Goal: Task Accomplishment & Management: Manage account settings

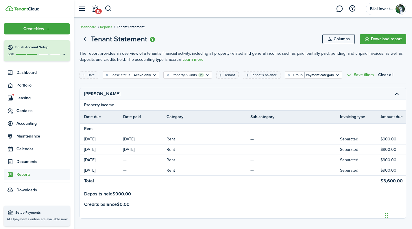
click at [212, 90] on tr "[PERSON_NAME]" at bounding box center [343, 94] width 526 height 12
click at [271, 186] on tbody "Rent [DATE] [DATE] Rent — Separated $900.00 $900.00 [PERSON_NAME] $0.00 [DATE] …" at bounding box center [343, 162] width 526 height 78
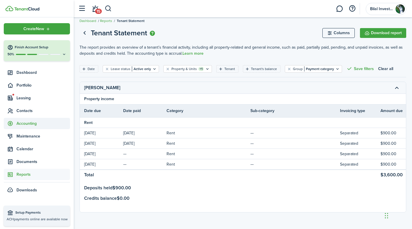
click at [35, 120] on span "Accounting" at bounding box center [37, 123] width 66 height 11
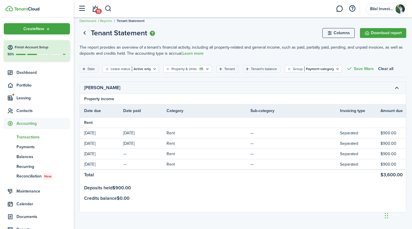
click at [29, 135] on span "Transactions" at bounding box center [42, 137] width 53 height 6
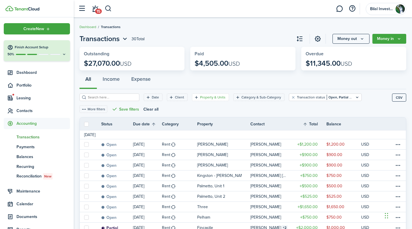
click at [200, 97] on filter-tag-label "Property & Units" at bounding box center [212, 97] width 25 height 5
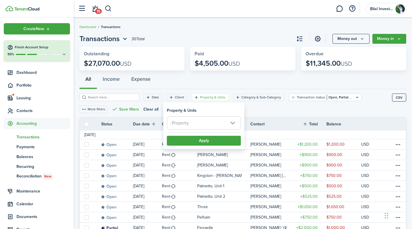
click at [176, 123] on span "Property" at bounding box center [180, 122] width 17 height 7
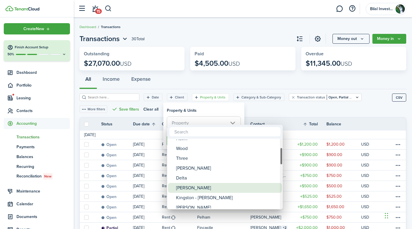
click at [187, 185] on div "[PERSON_NAME]" at bounding box center [227, 188] width 102 height 10
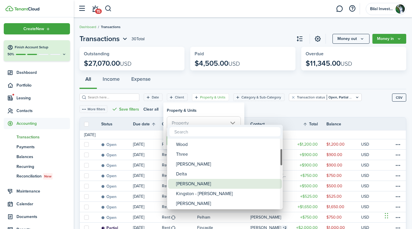
click at [187, 185] on div "[PERSON_NAME]" at bounding box center [227, 184] width 102 height 10
type input "[PERSON_NAME]"
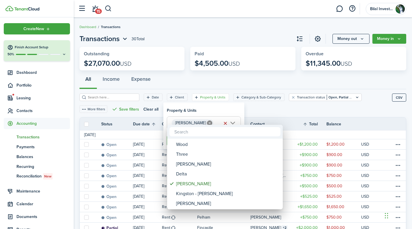
click at [243, 108] on div at bounding box center [206, 114] width 504 height 321
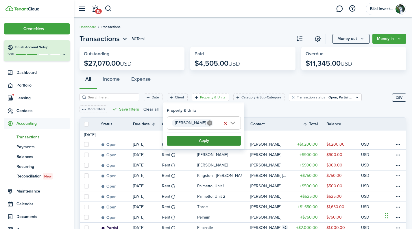
click at [206, 141] on button "Apply" at bounding box center [204, 141] width 74 height 10
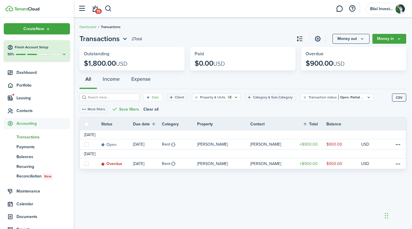
click at [152, 95] on div "Date" at bounding box center [156, 97] width 9 height 5
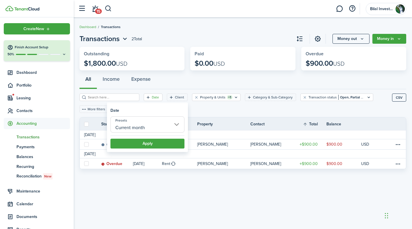
click at [138, 123] on input "Current month" at bounding box center [147, 124] width 74 height 16
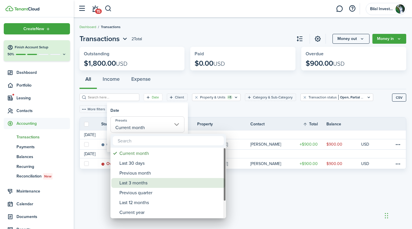
click at [140, 181] on div "Last 3 months" at bounding box center [170, 183] width 102 height 10
type input "Last 3 months"
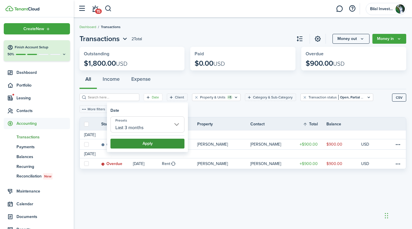
click at [138, 142] on button "Apply" at bounding box center [147, 143] width 74 height 10
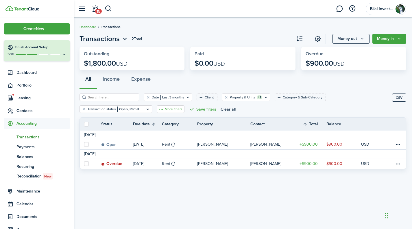
click at [163, 107] on button "More filters" at bounding box center [171, 109] width 28 height 8
click at [166, 96] on filter-tag-value "Last 3 months" at bounding box center [172, 97] width 24 height 5
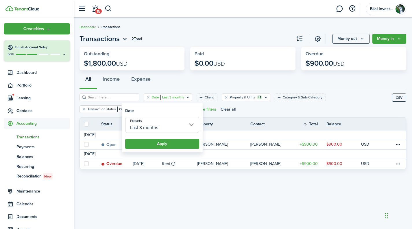
click at [150, 124] on input "Last 3 months" at bounding box center [162, 124] width 74 height 16
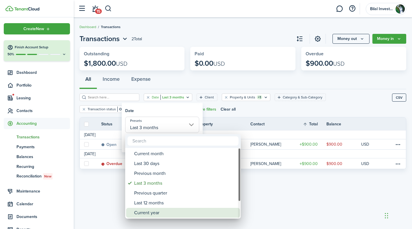
click at [151, 212] on div "Current year" at bounding box center [185, 213] width 102 height 10
type input "Current year"
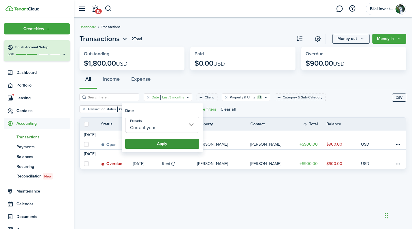
click at [156, 141] on button "Apply" at bounding box center [162, 144] width 74 height 10
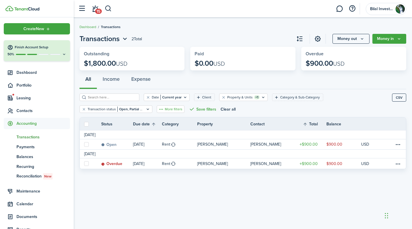
click at [168, 108] on button "More filters" at bounding box center [171, 109] width 28 height 8
click at [112, 85] on button "Income" at bounding box center [111, 80] width 29 height 17
click at [90, 80] on button "All" at bounding box center [87, 80] width 17 height 17
click at [144, 79] on button "Expense" at bounding box center [140, 80] width 31 height 17
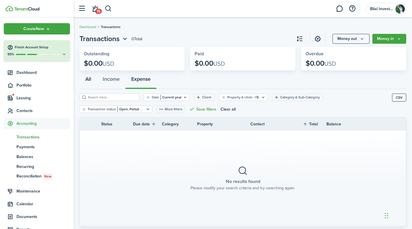
click at [91, 85] on button "All" at bounding box center [87, 80] width 17 height 17
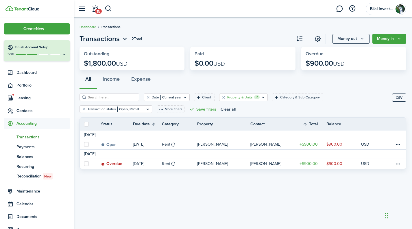
click at [249, 94] on filter-tag "Property & Units +1" at bounding box center [243, 97] width 49 height 8
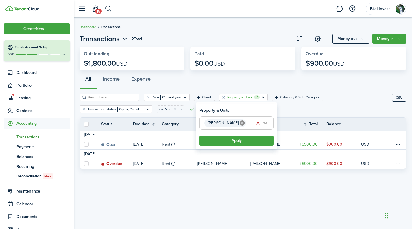
click at [266, 124] on span "[PERSON_NAME]" at bounding box center [236, 122] width 73 height 13
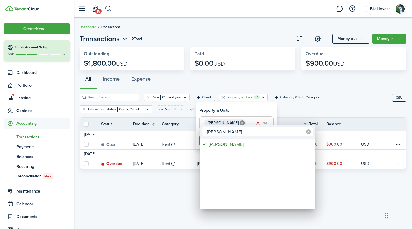
type input "[PERSON_NAME]"
click at [308, 130] on icon at bounding box center [308, 131] width 5 height 5
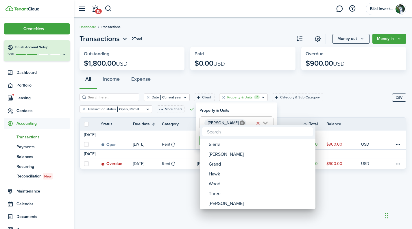
click at [258, 108] on div at bounding box center [206, 114] width 504 height 321
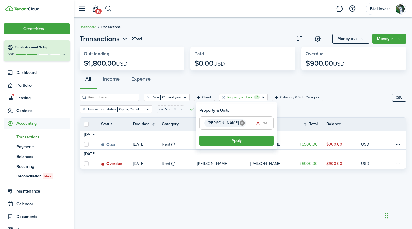
click at [299, 108] on div "Date Current year Client Property & Units +1 Category & Sub-Category Transactio…" at bounding box center [235, 105] width 312 height 24
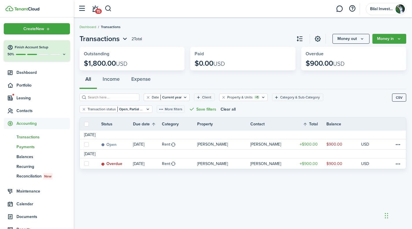
click at [28, 145] on span "Payments" at bounding box center [42, 147] width 53 height 6
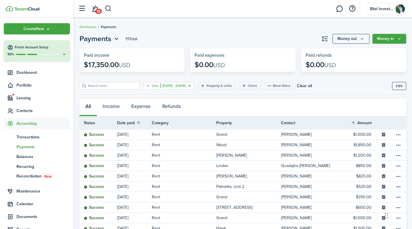
click at [167, 86] on filter-tag-value "[DATE] - [DATE]" at bounding box center [172, 85] width 25 height 5
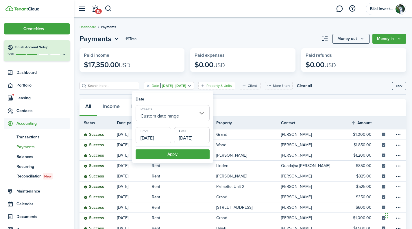
click at [230, 84] on filter-tag-label "Property & Units" at bounding box center [218, 85] width 25 height 5
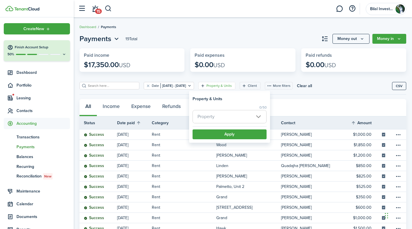
click at [218, 119] on span "Property" at bounding box center [229, 116] width 73 height 13
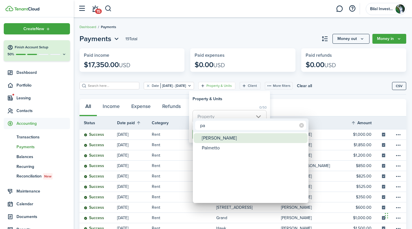
type input "pa"
click at [209, 138] on div "[PERSON_NAME]" at bounding box center [253, 138] width 102 height 10
type input "[PERSON_NAME]"
click at [236, 111] on div at bounding box center [206, 114] width 504 height 321
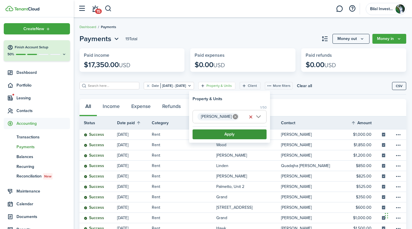
click at [222, 137] on button "Apply" at bounding box center [230, 134] width 74 height 10
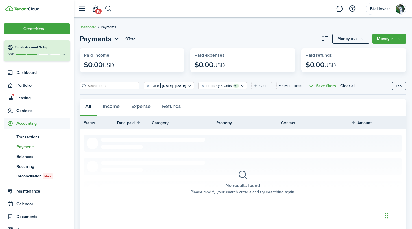
click at [84, 106] on div "All Income Expense Refunds" at bounding box center [242, 107] width 327 height 17
click at [91, 106] on div "All Income Expense Refunds" at bounding box center [242, 107] width 327 height 17
click at [146, 86] on button "Clear filter" at bounding box center [148, 85] width 5 height 5
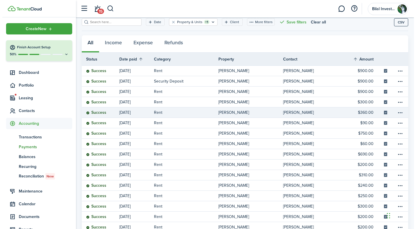
scroll to position [71, 0]
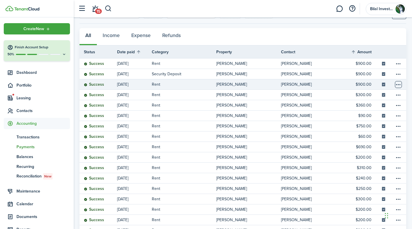
click at [397, 85] on table-menu-btn-icon at bounding box center [398, 84] width 7 height 7
click at [361, 95] on button "Edit" at bounding box center [376, 96] width 51 height 10
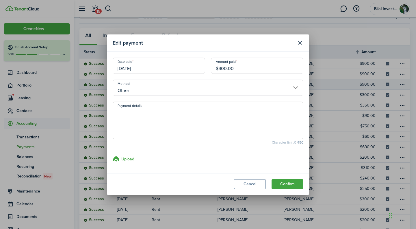
click at [124, 71] on input "[DATE]" at bounding box center [159, 66] width 93 height 16
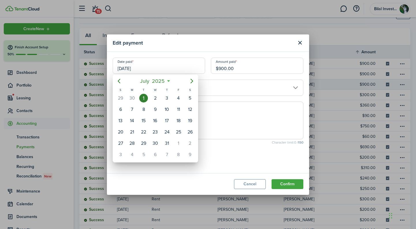
click at [180, 40] on div at bounding box center [208, 114] width 509 height 321
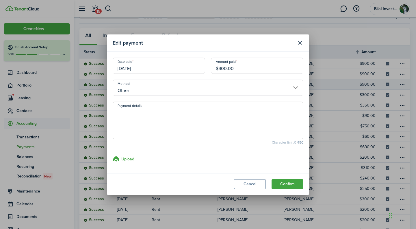
click at [150, 92] on input "Other" at bounding box center [208, 87] width 191 height 16
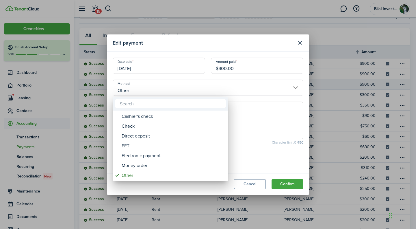
click at [241, 112] on div at bounding box center [208, 114] width 509 height 321
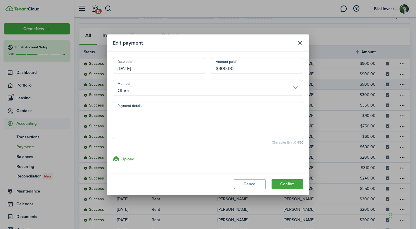
click at [170, 112] on textarea "Payment details" at bounding box center [208, 122] width 190 height 28
click at [159, 85] on input "Other" at bounding box center [208, 87] width 191 height 16
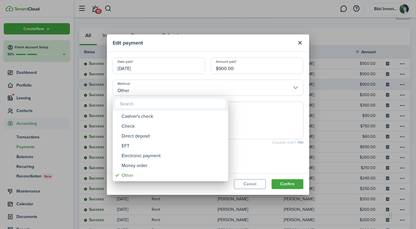
click at [159, 85] on div at bounding box center [208, 114] width 509 height 321
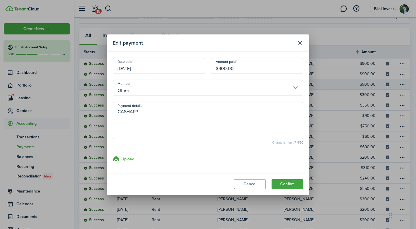
click at [120, 114] on textarea "CASHAPP" at bounding box center [208, 122] width 190 height 28
click at [128, 70] on input "[DATE]" at bounding box center [159, 66] width 93 height 16
type textarea "DEPOSIT- via CASHAPP"
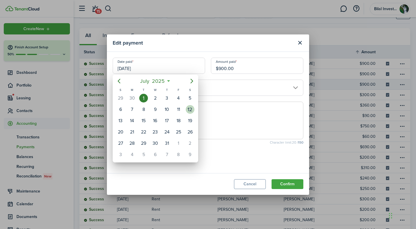
click at [190, 111] on div "12" at bounding box center [190, 109] width 9 height 9
type input "[DATE]"
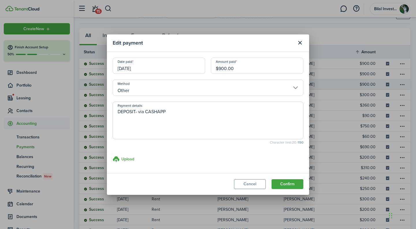
click at [221, 68] on input "$900.00" at bounding box center [257, 66] width 93 height 16
type input "$425.00"
click at [197, 114] on textarea "DEPOSIT- via CASHAPP" at bounding box center [208, 122] width 190 height 28
drag, startPoint x: 145, startPoint y: 114, endPoint x: 105, endPoint y: 113, distance: 39.3
click at [105, 113] on div "Edit payment Date paid [DATE] Amount paid $425.00 Method Other Payment details …" at bounding box center [208, 114] width 416 height 229
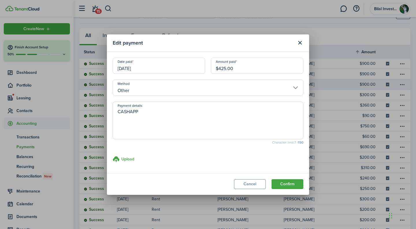
click at [171, 110] on textarea "CASHAPP" at bounding box center [208, 122] width 190 height 28
click at [130, 70] on input "[DATE]" at bounding box center [159, 66] width 93 height 16
type textarea "CASHAPP- PRORATED"
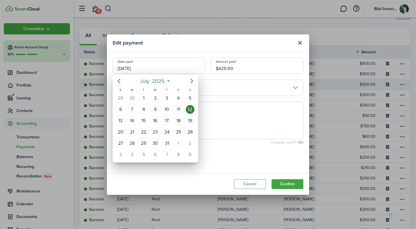
click at [220, 115] on div at bounding box center [208, 114] width 509 height 321
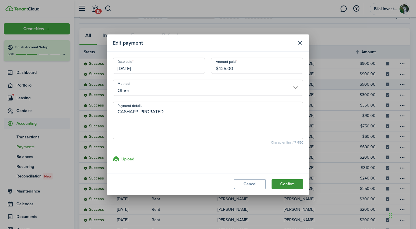
click at [281, 182] on button "Confirm" at bounding box center [288, 184] width 32 height 10
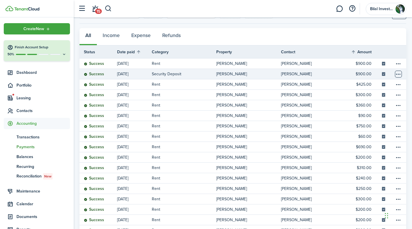
click at [398, 75] on table-menu-btn-icon at bounding box center [398, 74] width 7 height 7
click at [373, 86] on button "Edit" at bounding box center [376, 85] width 51 height 10
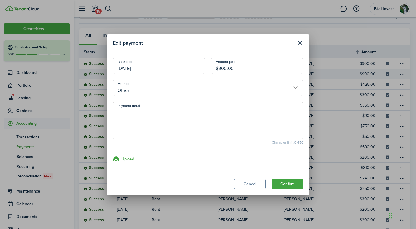
click at [129, 69] on input "[DATE]" at bounding box center [159, 66] width 93 height 16
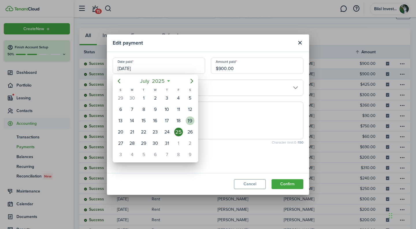
click at [190, 120] on div "19" at bounding box center [190, 120] width 9 height 9
type input "[DATE]"
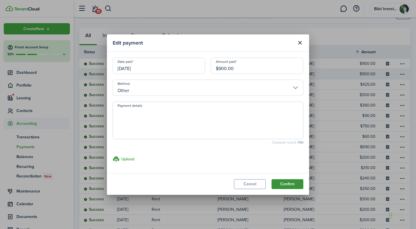
click at [282, 185] on button "Confirm" at bounding box center [288, 184] width 32 height 10
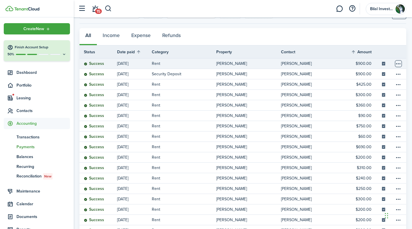
click at [397, 61] on table-menu-btn-icon at bounding box center [398, 63] width 7 height 7
click at [360, 74] on button "Edit" at bounding box center [376, 75] width 51 height 10
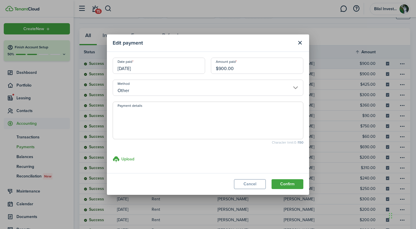
click at [126, 69] on input "[DATE]" at bounding box center [159, 66] width 93 height 16
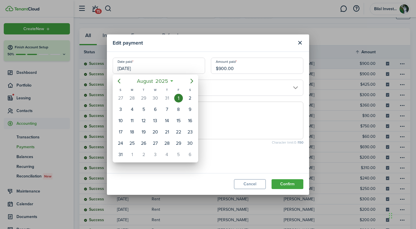
click at [195, 46] on div at bounding box center [208, 114] width 509 height 321
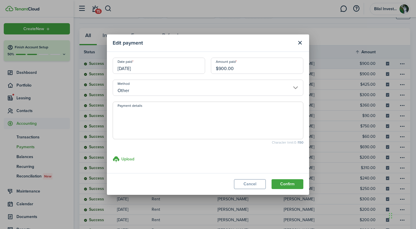
click at [129, 69] on input "[DATE]" at bounding box center [159, 66] width 93 height 16
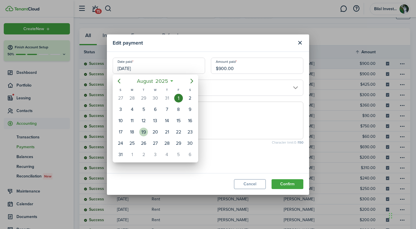
click at [142, 133] on div "19" at bounding box center [143, 131] width 9 height 9
type input "[DATE]"
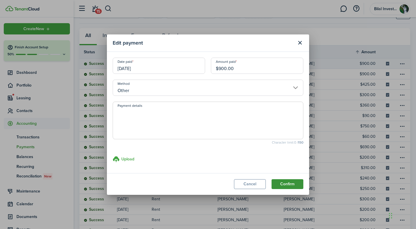
click at [288, 185] on button "Confirm" at bounding box center [288, 184] width 32 height 10
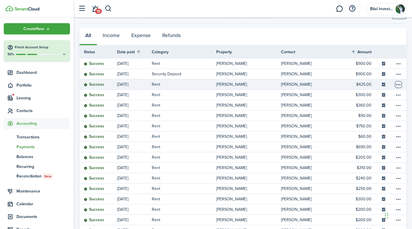
click at [400, 82] on table-menu-btn-icon at bounding box center [398, 84] width 7 height 7
click at [364, 97] on button "Edit" at bounding box center [376, 96] width 51 height 10
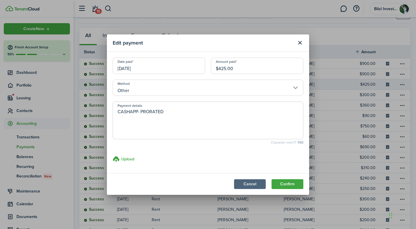
click at [253, 183] on button "Cancel" at bounding box center [250, 184] width 32 height 10
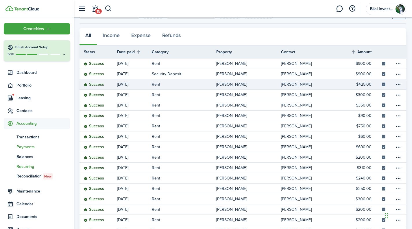
scroll to position [50, 0]
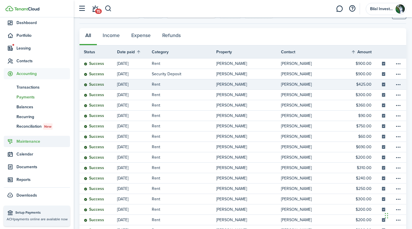
click at [37, 139] on span "Maintenance" at bounding box center [42, 141] width 53 height 6
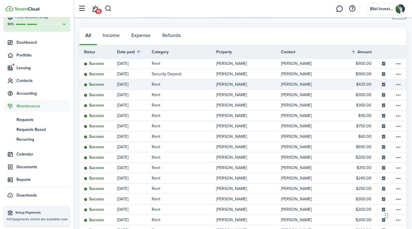
scroll to position [30, 0]
click at [32, 169] on span "Documents" at bounding box center [42, 167] width 53 height 6
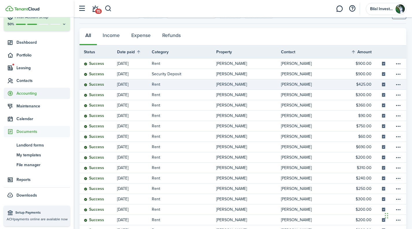
click at [30, 91] on span "Accounting" at bounding box center [42, 93] width 53 height 6
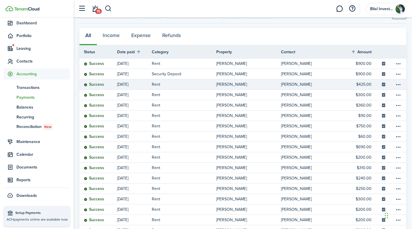
scroll to position [50, 0]
click at [31, 74] on span "Accounting" at bounding box center [42, 74] width 53 height 6
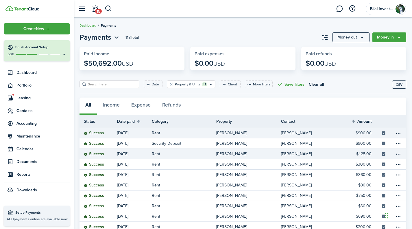
scroll to position [0, 0]
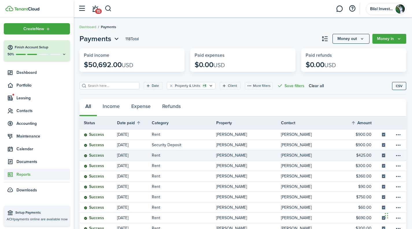
click at [42, 175] on span "Reports" at bounding box center [42, 174] width 53 height 6
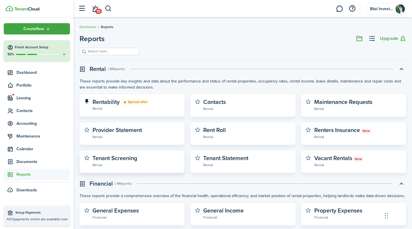
scroll to position [30, 0]
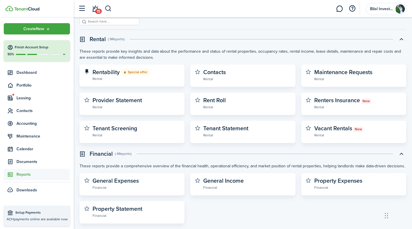
click at [118, 22] on input "search" at bounding box center [111, 21] width 51 height 5
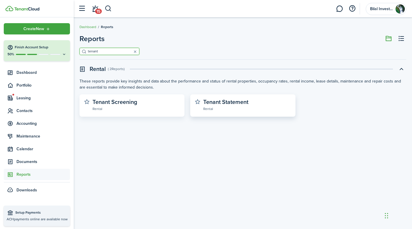
type input "tenant"
click at [213, 104] on widget-stats-description "Tenant Statement" at bounding box center [225, 101] width 45 height 9
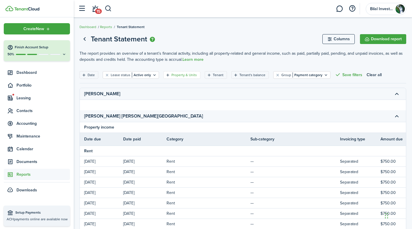
click at [180, 71] on filter-tag "Property & Units" at bounding box center [181, 75] width 37 height 8
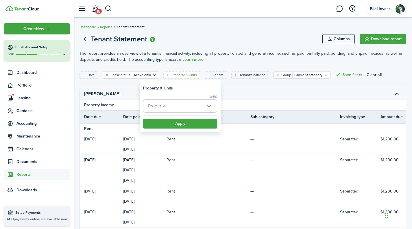
click at [184, 104] on span "Property" at bounding box center [179, 105] width 73 height 13
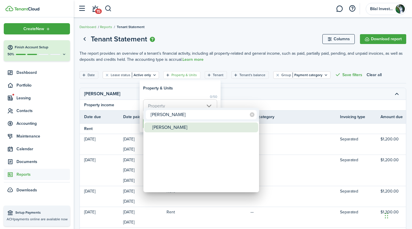
type input "[PERSON_NAME]"
click at [164, 129] on div "[PERSON_NAME]" at bounding box center [203, 127] width 102 height 10
type input "[PERSON_NAME]"
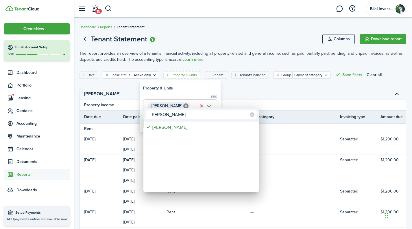
click at [198, 86] on div at bounding box center [206, 114] width 504 height 321
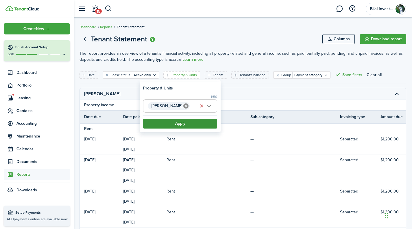
click at [173, 122] on button "Apply" at bounding box center [180, 124] width 74 height 10
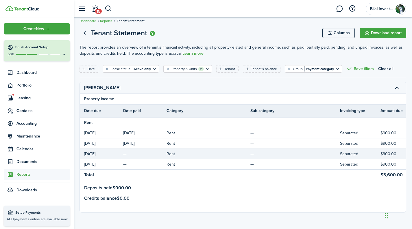
scroll to position [9, 0]
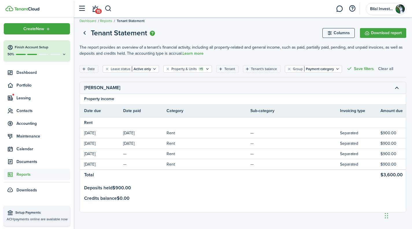
click at [380, 65] on button "Clear all" at bounding box center [385, 69] width 15 height 8
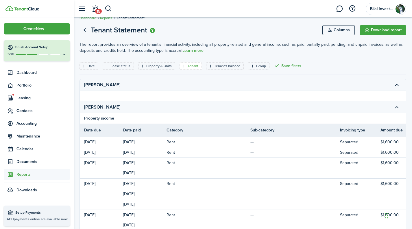
click at [184, 65] on icon "Open filter" at bounding box center [184, 66] width 5 height 5
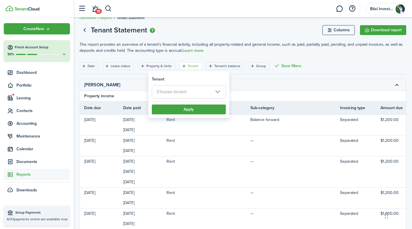
click at [221, 52] on p "The report provides an overview of a tenant’s financial activity, including all…" at bounding box center [242, 47] width 327 height 12
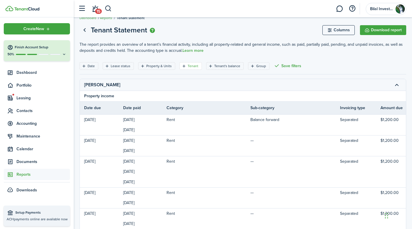
click at [191, 65] on filter-tag-label "Tenant" at bounding box center [193, 65] width 11 height 5
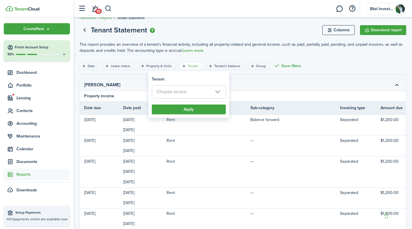
click at [189, 90] on span "Choose tenant" at bounding box center [188, 91] width 73 height 13
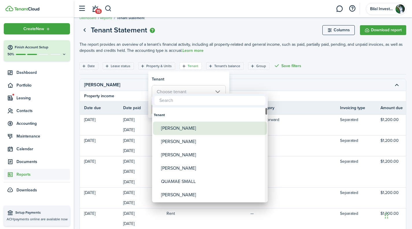
click at [190, 126] on div "[PERSON_NAME]" at bounding box center [212, 127] width 102 height 13
type input "[PERSON_NAME]"
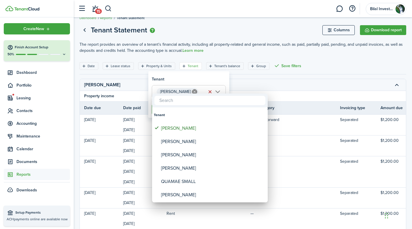
click at [193, 80] on div at bounding box center [206, 114] width 504 height 321
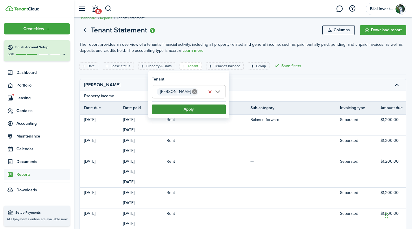
click at [182, 114] on button "Apply" at bounding box center [189, 109] width 74 height 10
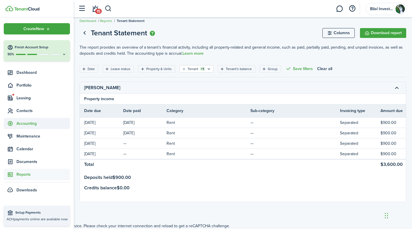
click at [32, 118] on span "Accounting" at bounding box center [37, 123] width 66 height 11
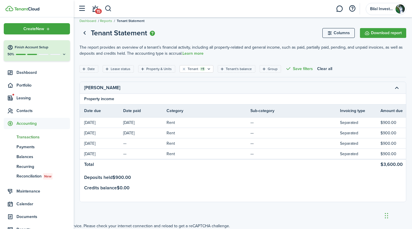
click at [30, 137] on span "Transactions" at bounding box center [42, 137] width 53 height 6
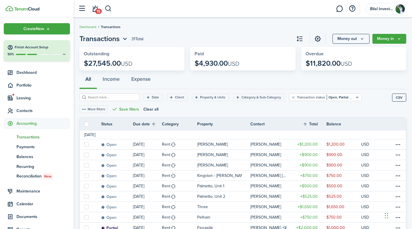
click at [206, 91] on filter-with-custom-content-wrapper "Date Client Property & Units Category & Sub-Category Transaction status Open, P…" at bounding box center [242, 103] width 327 height 28
click at [202, 98] on filter-tag-label "Property & Units" at bounding box center [212, 97] width 25 height 5
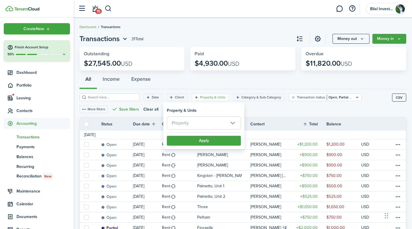
click at [199, 122] on span "Property" at bounding box center [203, 122] width 73 height 13
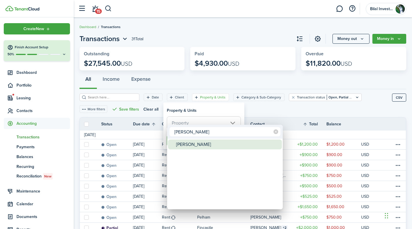
type input "[PERSON_NAME]"
click at [184, 145] on div "[PERSON_NAME]" at bounding box center [227, 144] width 102 height 10
type input "[PERSON_NAME]"
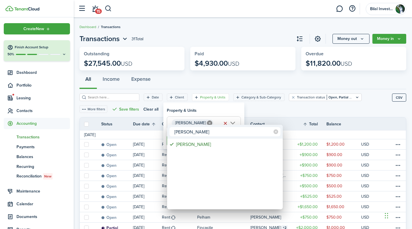
click at [220, 116] on div at bounding box center [206, 114] width 504 height 321
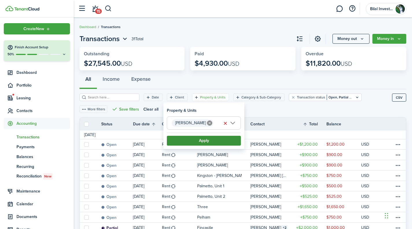
click at [204, 140] on button "Apply" at bounding box center [204, 141] width 74 height 10
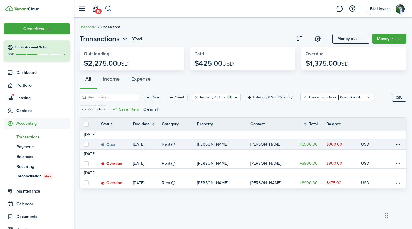
click at [267, 145] on table-profile-info-text "[PERSON_NAME]" at bounding box center [265, 144] width 31 height 5
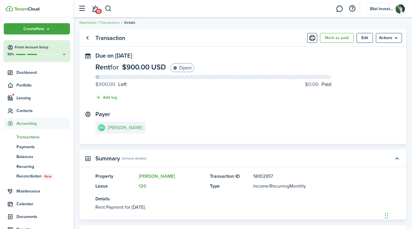
scroll to position [5, 0]
click at [126, 126] on e-details-info-title "[PERSON_NAME]" at bounding box center [125, 126] width 35 height 5
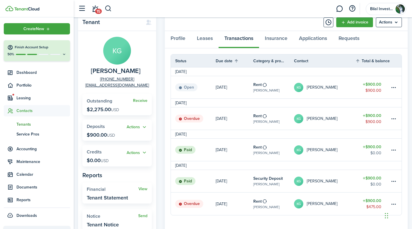
scroll to position [39, 0]
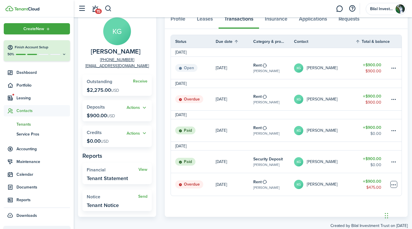
click at [393, 183] on table-menu-btn-icon at bounding box center [393, 184] width 7 height 7
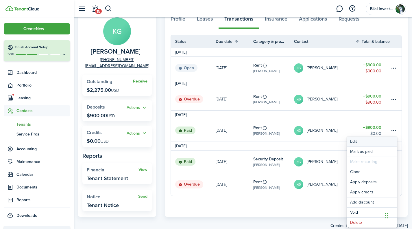
click at [353, 141] on button "Edit" at bounding box center [372, 141] width 51 height 10
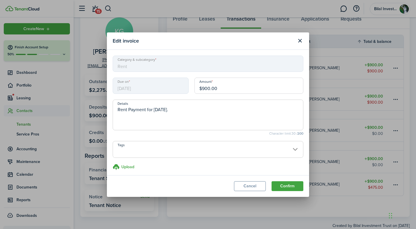
click at [206, 89] on input "$900.00" at bounding box center [249, 85] width 109 height 16
type input "$425.00"
click at [278, 183] on button "Confirm" at bounding box center [288, 186] width 32 height 10
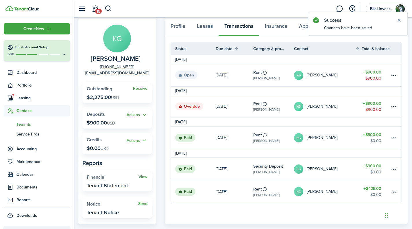
scroll to position [34, 0]
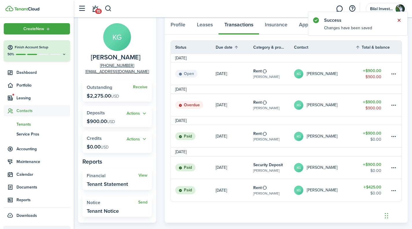
click at [401, 19] on button "Close notify" at bounding box center [399, 20] width 8 height 8
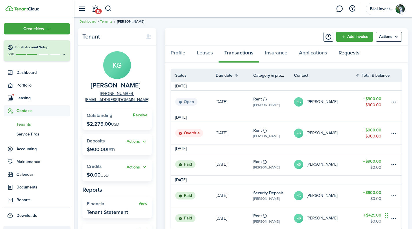
scroll to position [5, 0]
click at [390, 37] on menu-btn "Actions" at bounding box center [389, 37] width 26 height 10
click at [267, 44] on panel-main-header "Add invoice Actions" at bounding box center [286, 36] width 243 height 17
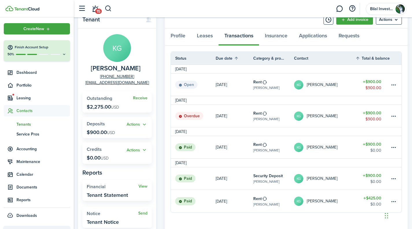
scroll to position [21, 0]
